Goal: Task Accomplishment & Management: Manage account settings

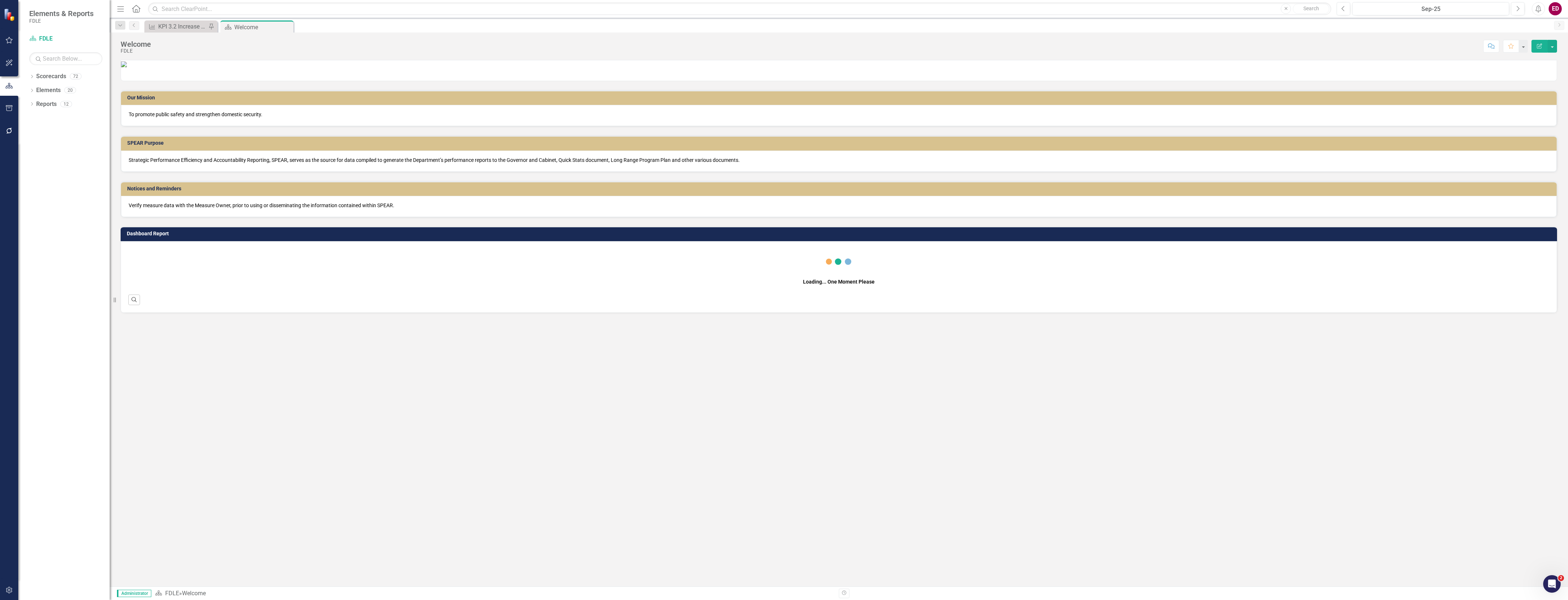
click at [11, 128] on icon "button" at bounding box center [9, 131] width 6 height 6
click at [0, 584] on html "Automation FDLE Notifications & Reminders Reporting Workflows Notifications Rem…" at bounding box center [784, 300] width 1568 height 600
click at [9, 593] on icon "button" at bounding box center [9, 590] width 8 height 6
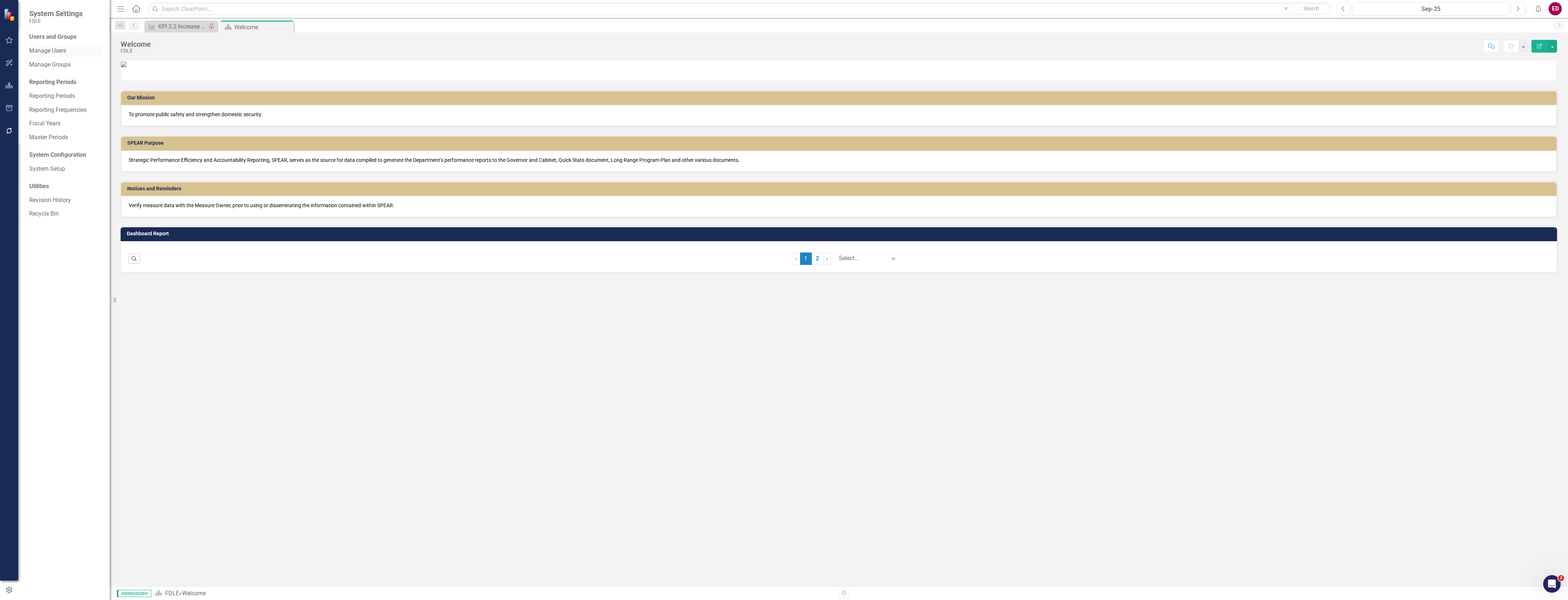
click at [48, 49] on link "Manage Users" at bounding box center [66, 51] width 73 height 9
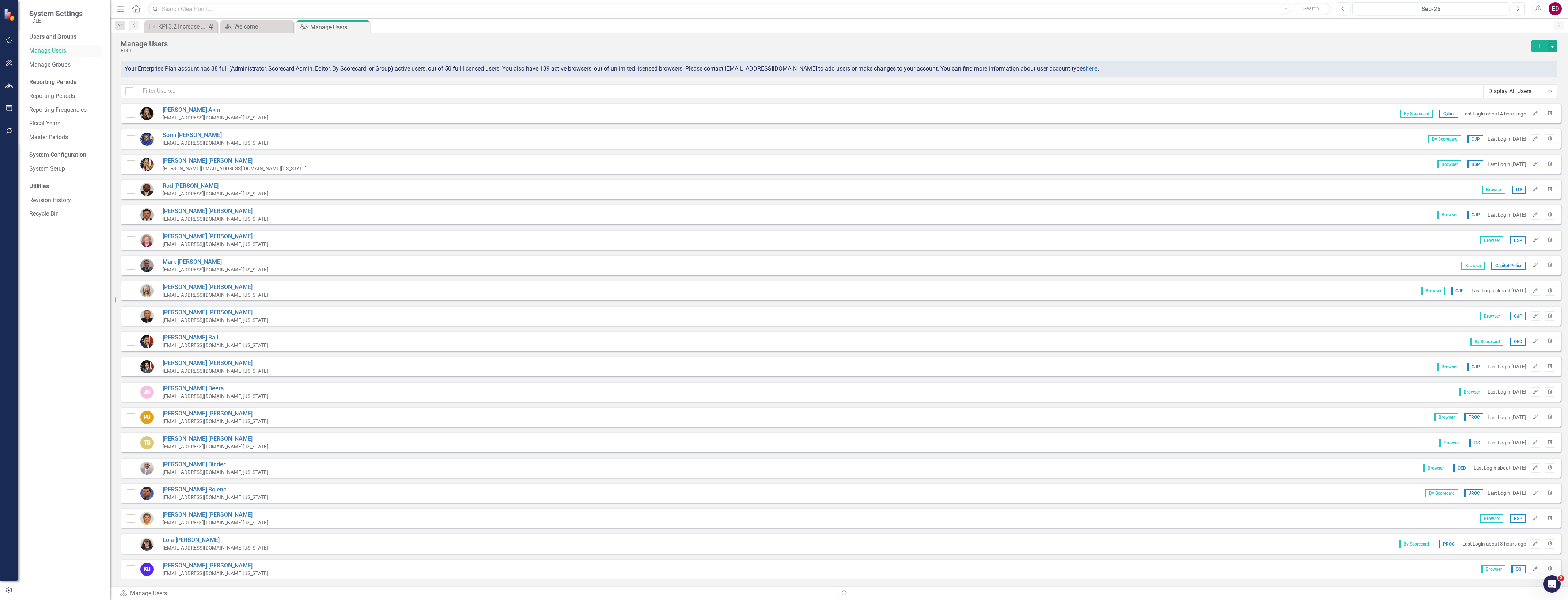
checkbox input "false"
click at [288, 96] on input "text" at bounding box center [811, 91] width 1345 height 13
click at [172, 112] on link "[PERSON_NAME]" at bounding box center [215, 110] width 106 height 9
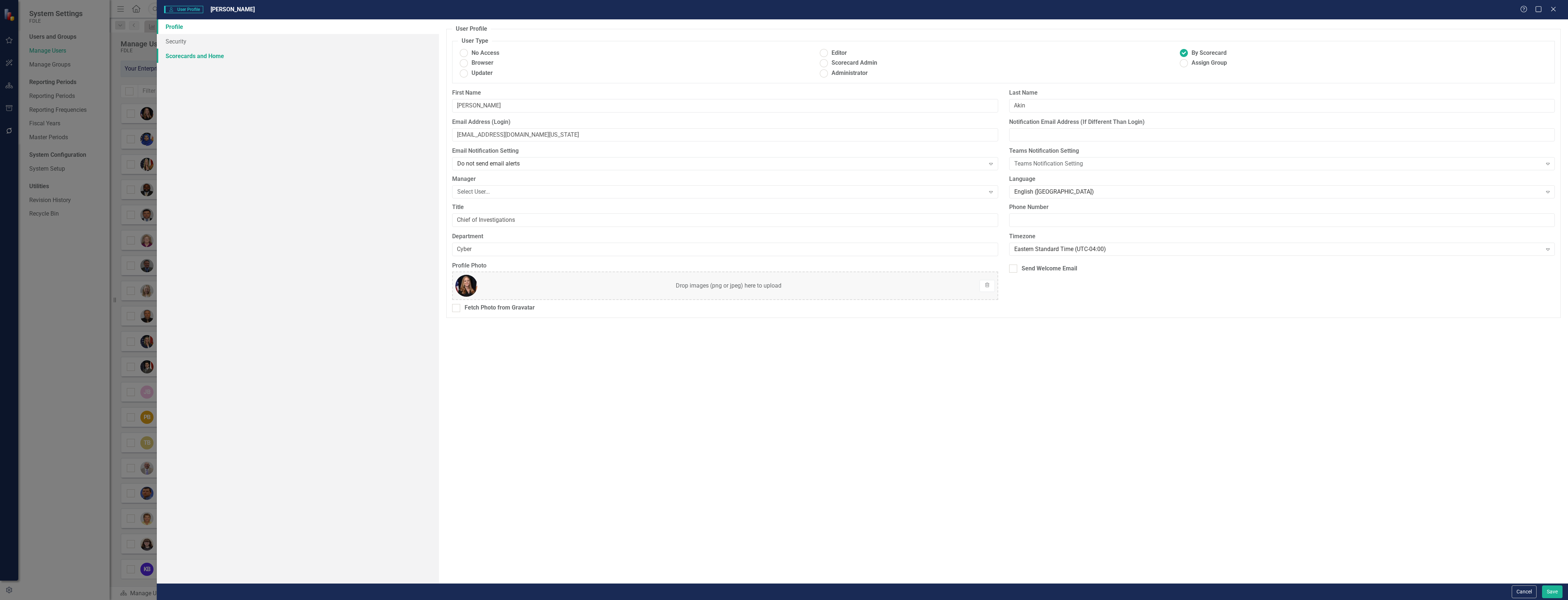
click at [186, 62] on link "Scorecards and Home" at bounding box center [298, 56] width 282 height 15
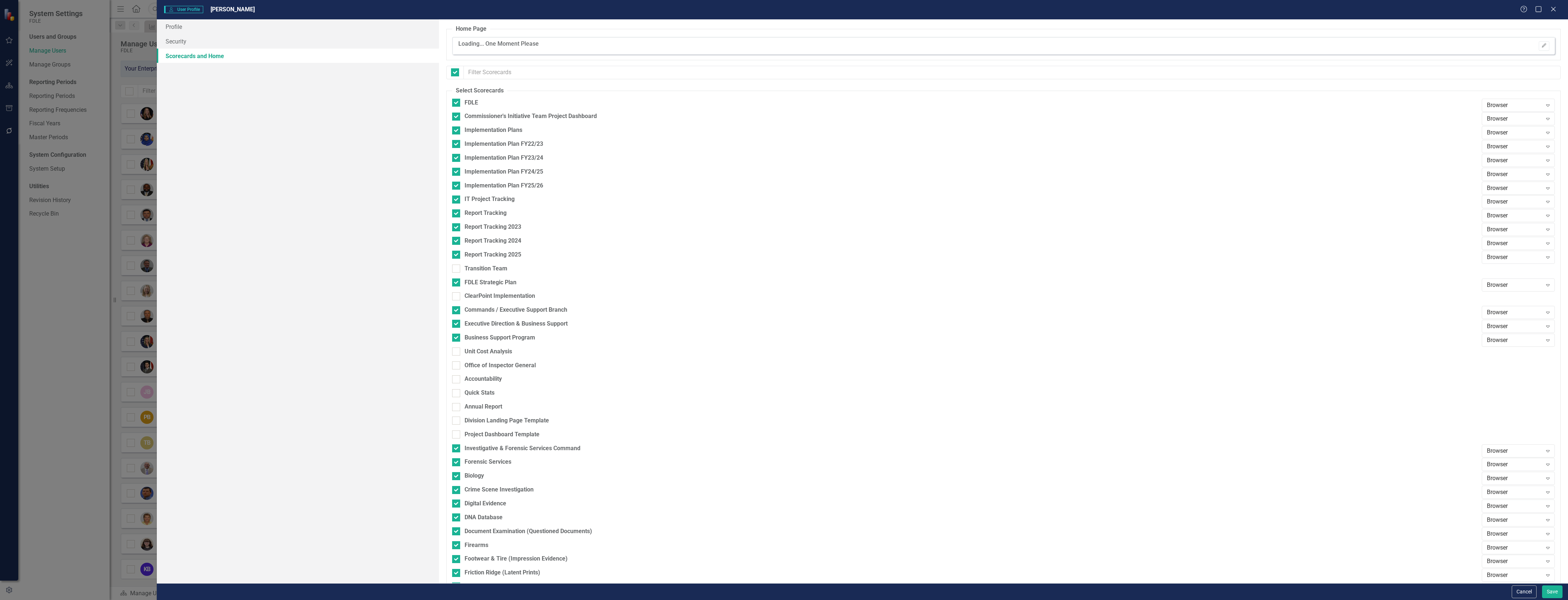
checkbox input "false"
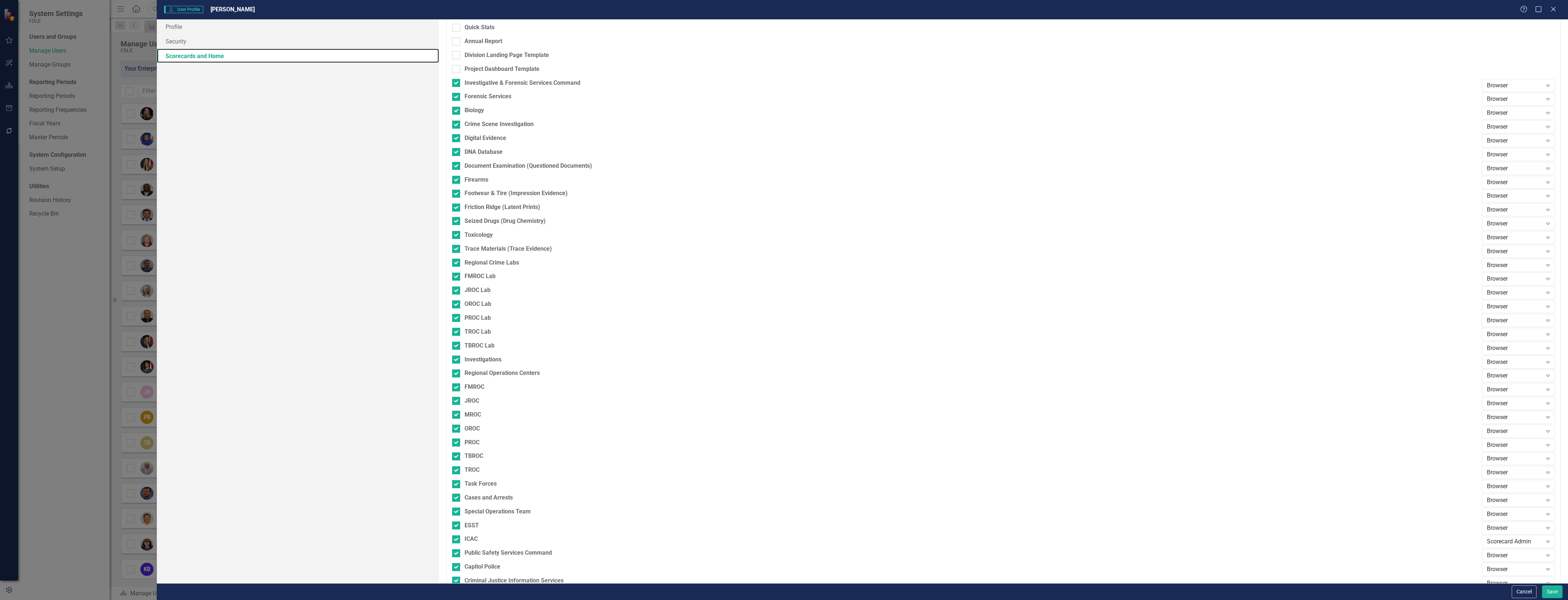
scroll to position [517, 0]
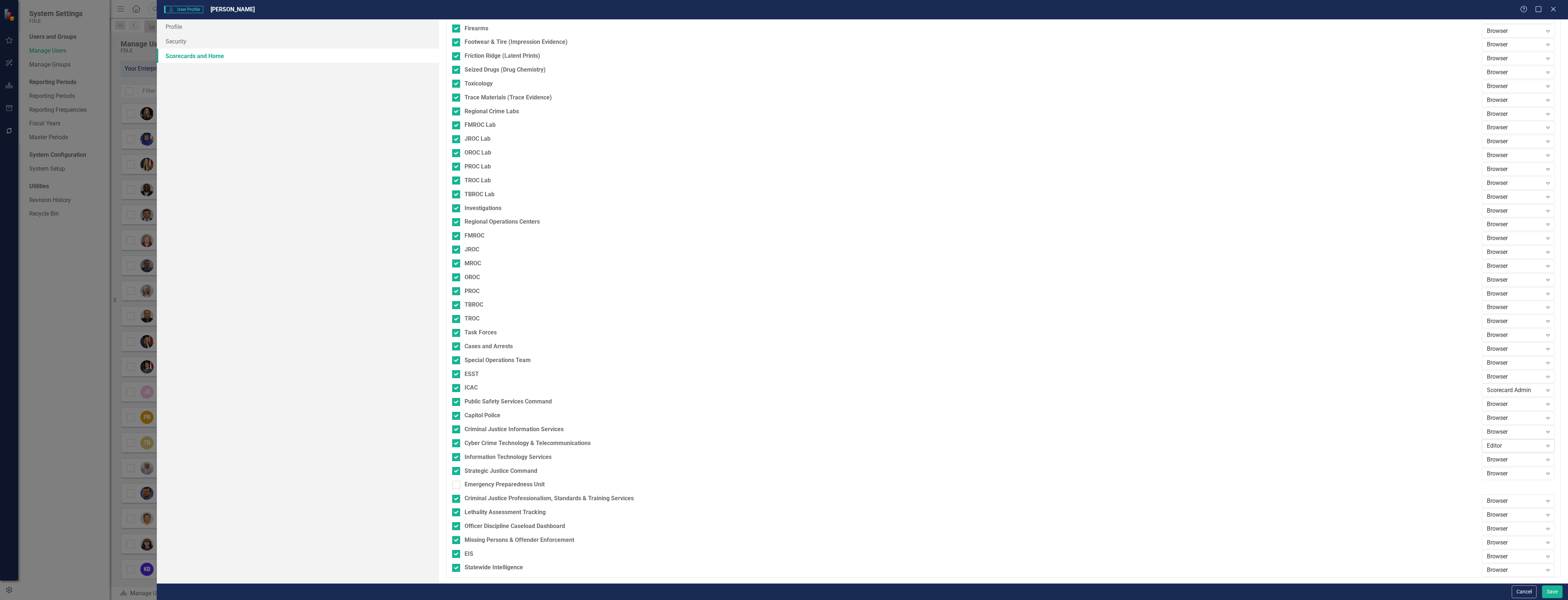
click at [1492, 448] on div "Editor" at bounding box center [1514, 445] width 55 height 9
click at [1508, 492] on div "Scorecard Admin" at bounding box center [1514, 495] width 61 height 9
click at [543, 443] on div "Cyber Crime Technology & Telecommunications" at bounding box center [527, 444] width 126 height 9
click at [457, 443] on input "Cyber Crime Technology & Telecommunications" at bounding box center [455, 442] width 5 height 5
click at [543, 443] on div "Cyber Crime Technology & Telecommunications" at bounding box center [527, 444] width 126 height 9
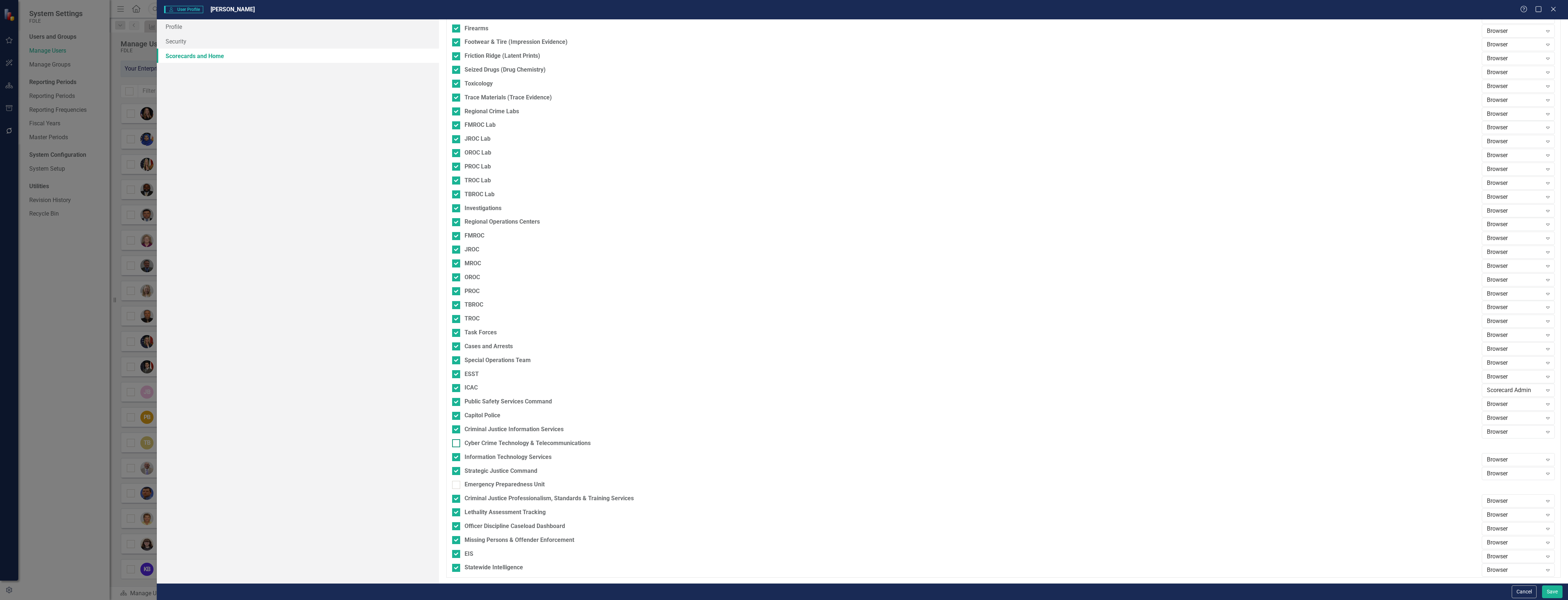
click at [457, 443] on input "Cyber Crime Technology & Telecommunications" at bounding box center [455, 442] width 5 height 5
checkbox input "true"
click at [1561, 595] on button "Save" at bounding box center [1552, 591] width 21 height 13
